Goal: Check status: Check status

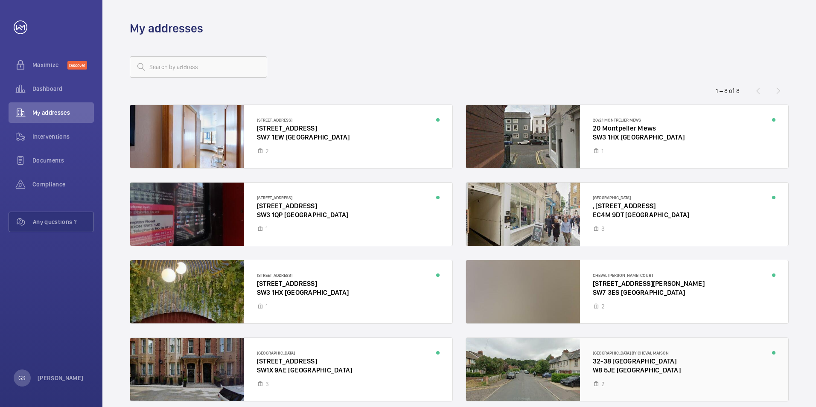
click at [640, 364] on div at bounding box center [627, 369] width 322 height 63
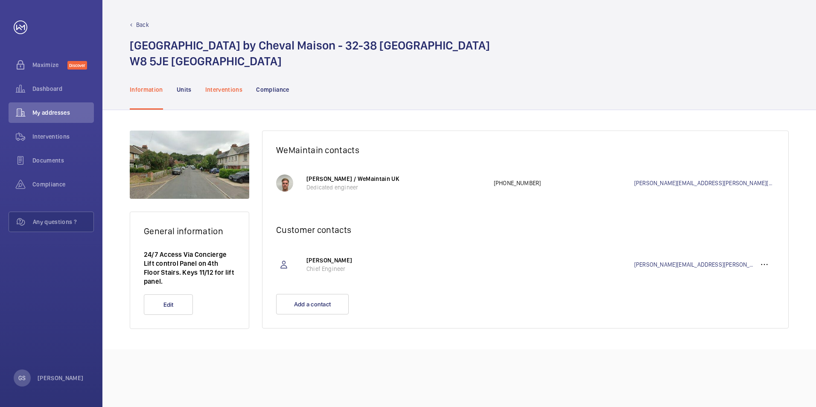
click at [226, 88] on p "Interventions" at bounding box center [224, 89] width 38 height 9
